Goal: Task Accomplishment & Management: Manage account settings

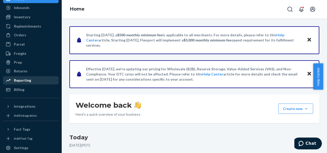
click at [27, 79] on div "Reporting" at bounding box center [22, 80] width 17 height 5
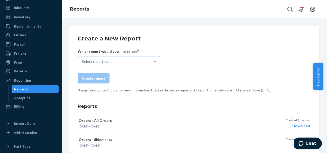
click at [151, 62] on div at bounding box center [154, 61] width 9 height 5
click at [82, 62] on input "Select report type" at bounding box center [82, 61] width 1 height 5
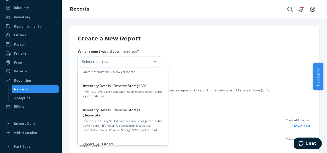
scroll to position [283, 0]
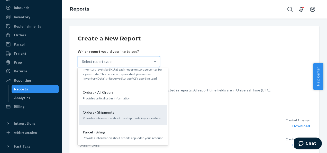
click at [113, 109] on p "Orders - Shipments" at bounding box center [99, 111] width 32 height 5
click at [82, 64] on input "option Orders - Shipments focused, 15 of 27. 27 results available. Use Up and D…" at bounding box center [82, 61] width 1 height 5
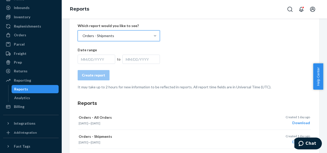
scroll to position [0, 0]
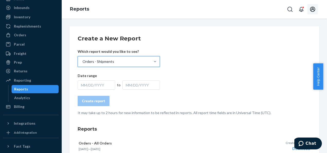
click at [314, 9] on icon "Open account menu" at bounding box center [312, 9] width 6 height 6
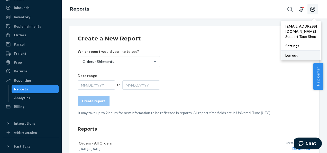
click at [290, 53] on div "Log out" at bounding box center [300, 55] width 39 height 10
